Goal: Task Accomplishment & Management: Use online tool/utility

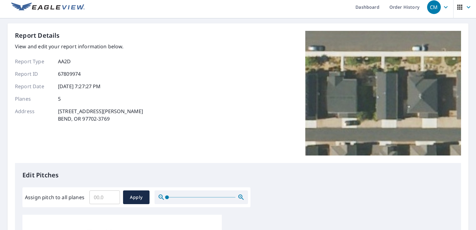
scroll to position [4, 0]
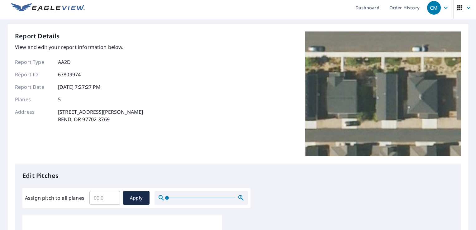
click at [105, 195] on input "Assign pitch to all planes" at bounding box center [104, 197] width 31 height 17
type input "7"
click at [141, 199] on span "Apply" at bounding box center [136, 198] width 17 height 8
type input "7"
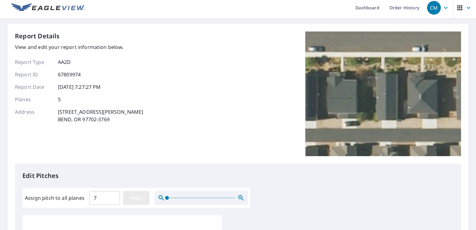
type input "7"
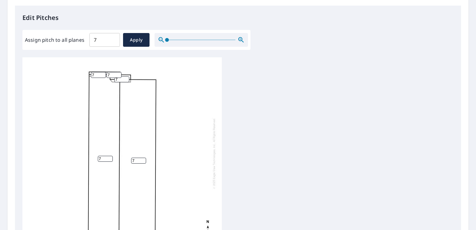
scroll to position [263, 0]
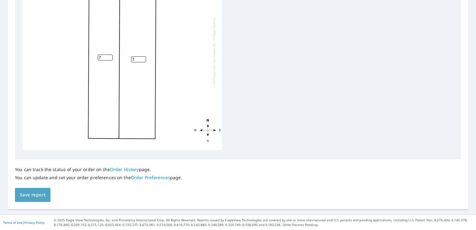
click at [41, 199] on button "Save report" at bounding box center [33, 195] width 36 height 14
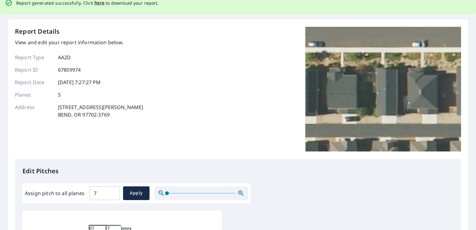
scroll to position [0, 0]
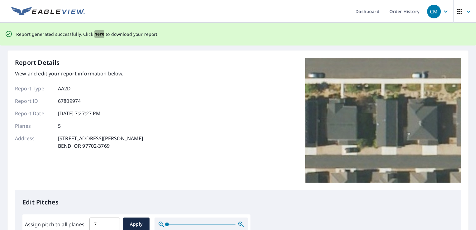
click at [96, 36] on span "here" at bounding box center [99, 34] width 10 height 8
